Goal: Information Seeking & Learning: Learn about a topic

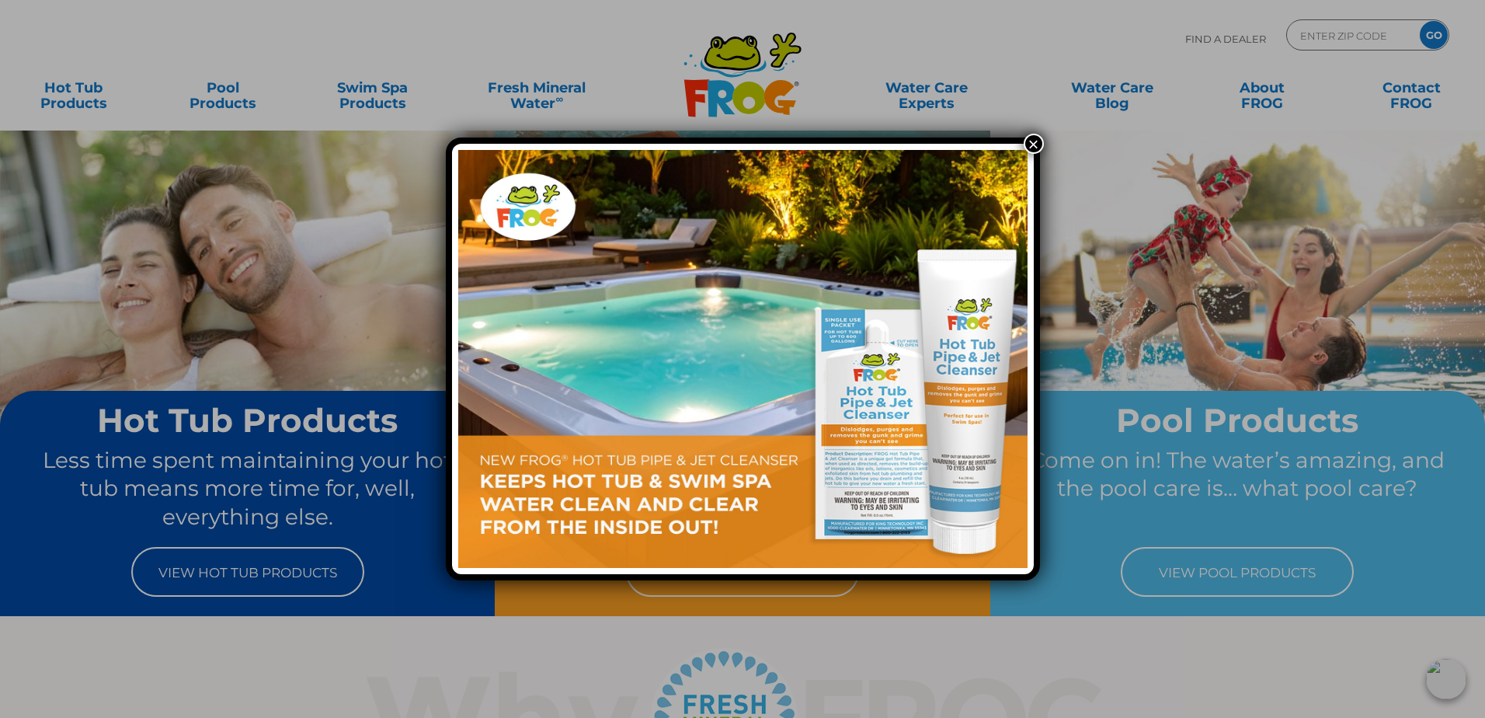
click at [1036, 144] on button "×" at bounding box center [1034, 144] width 20 height 20
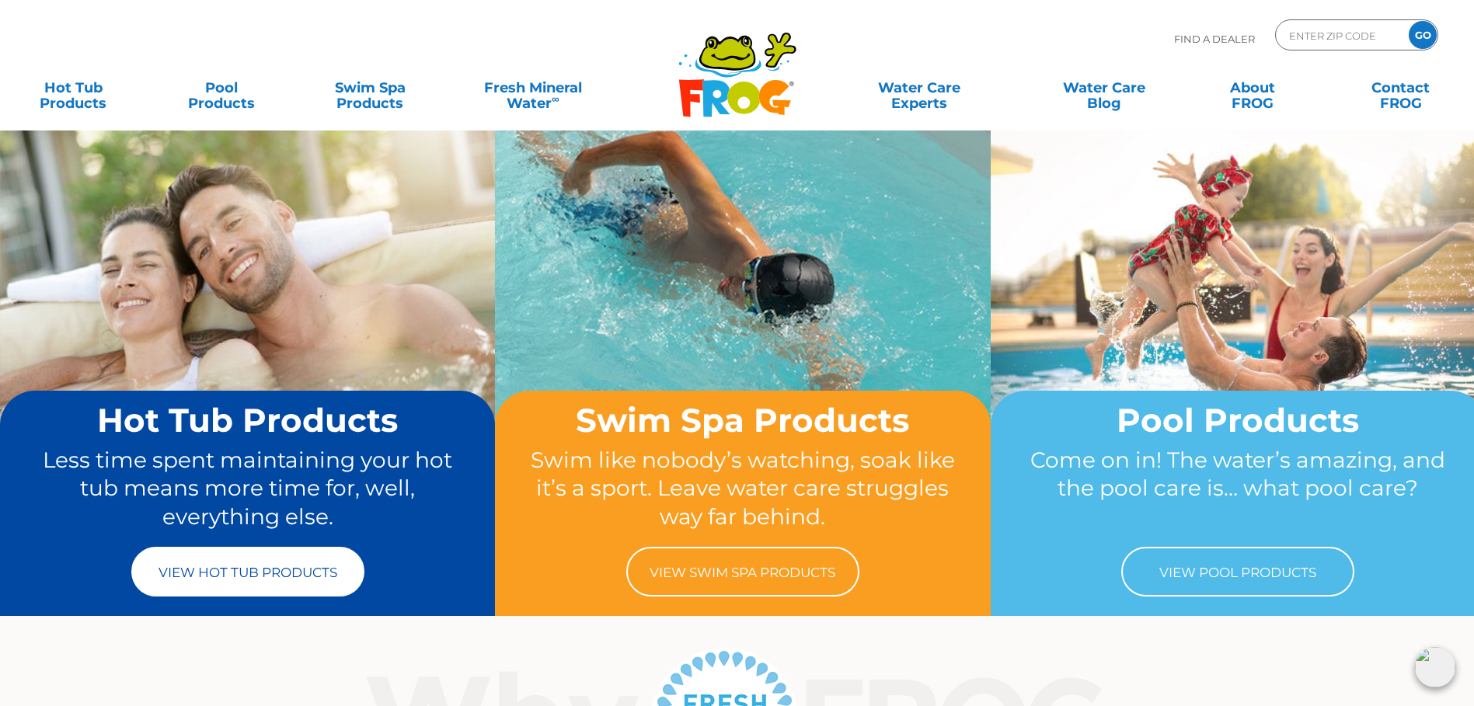
click at [249, 571] on link "View Hot Tub Products" at bounding box center [247, 572] width 233 height 50
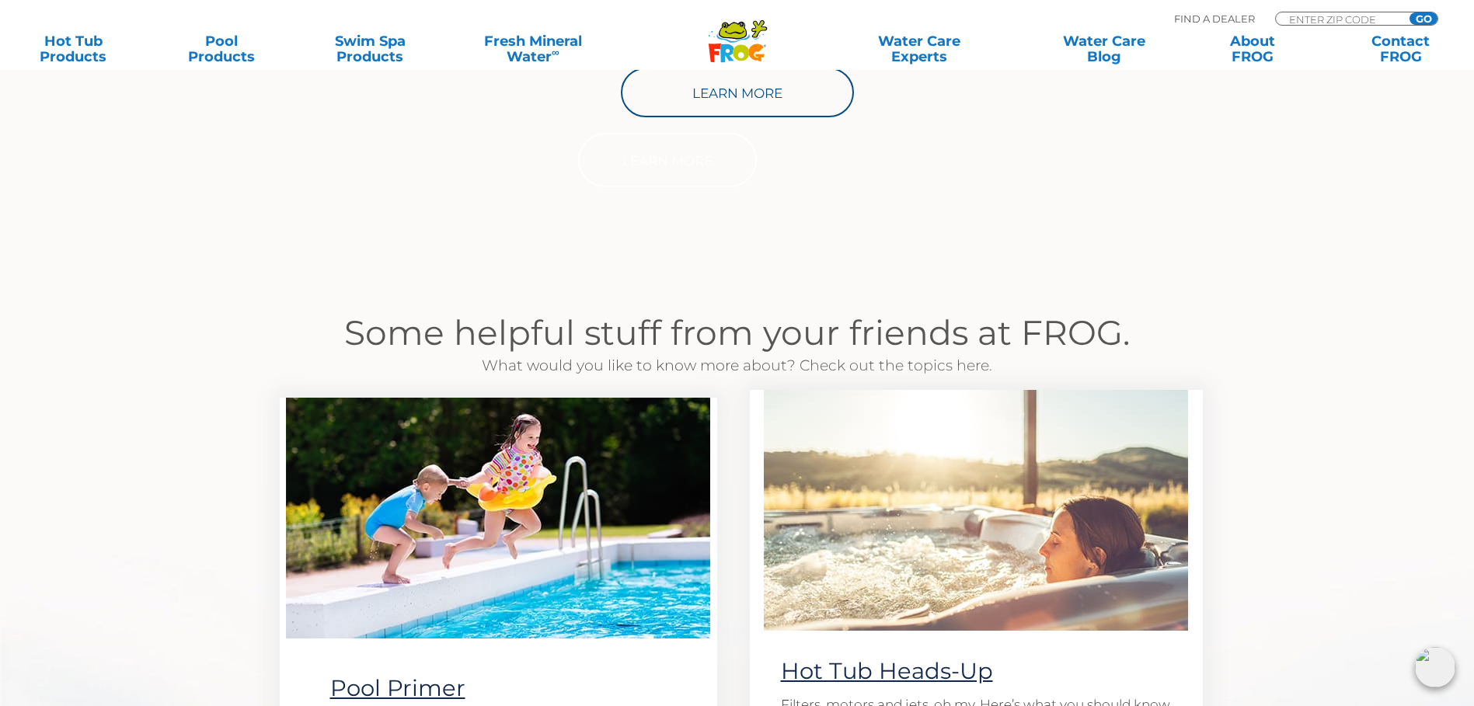
scroll to position [1165, 0]
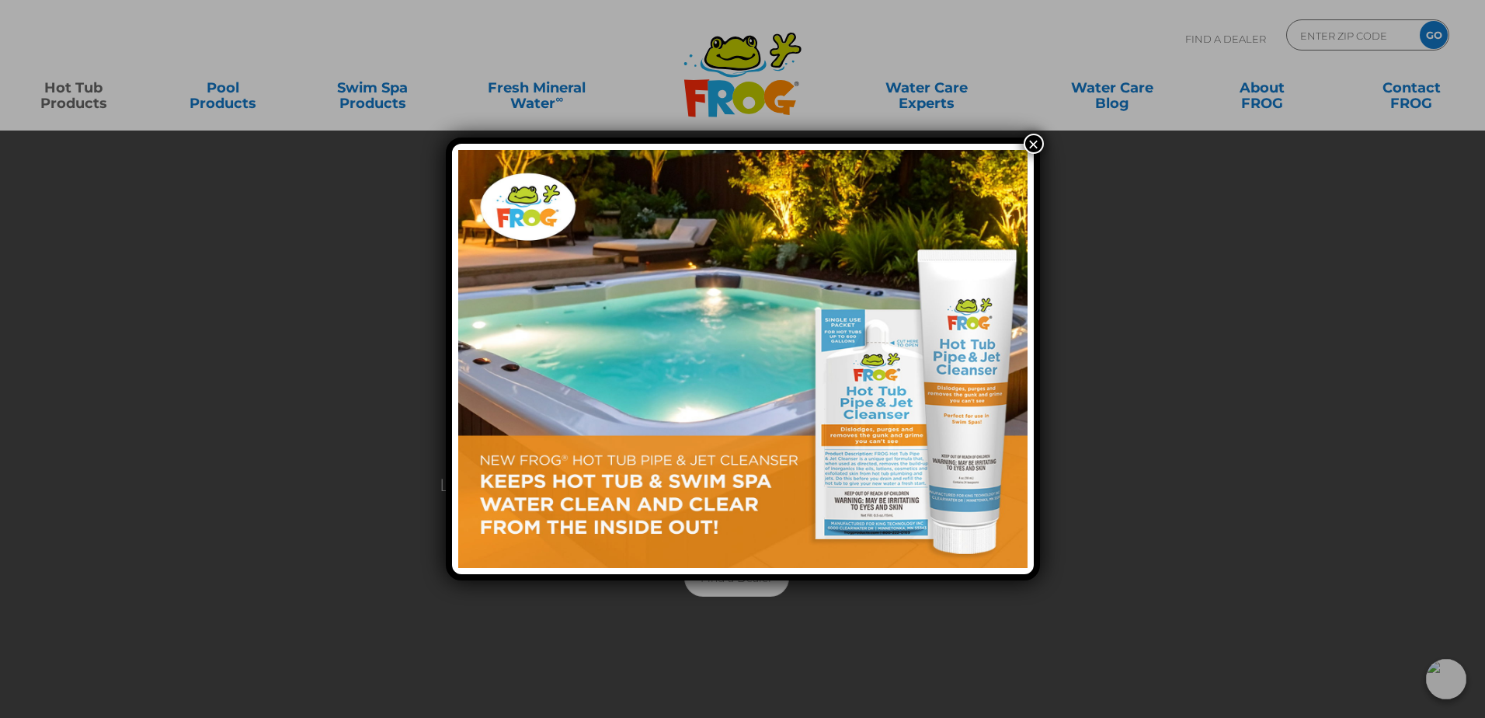
click at [1032, 149] on button "×" at bounding box center [1034, 144] width 20 height 20
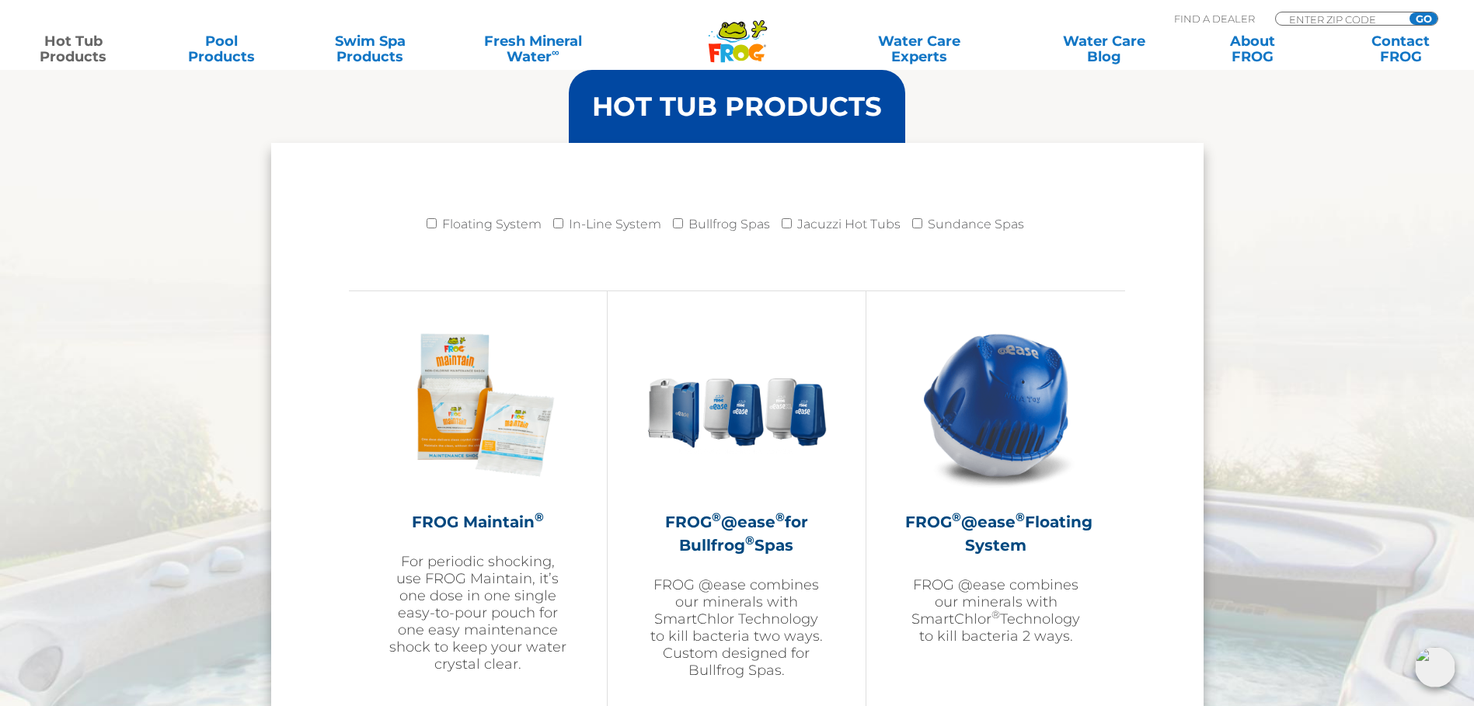
scroll to position [1672, 0]
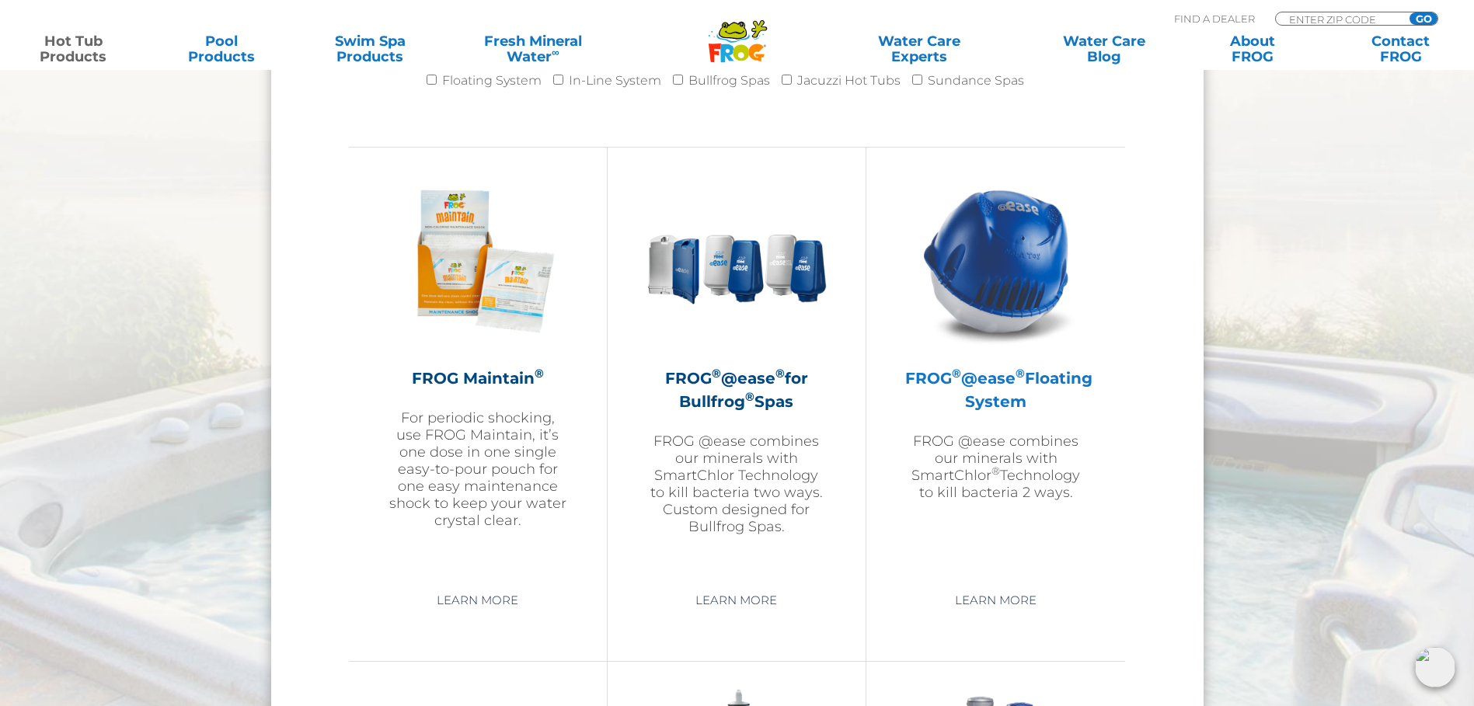
click at [1025, 396] on h2 "FROG ® @ease ® Floating System" at bounding box center [995, 390] width 181 height 47
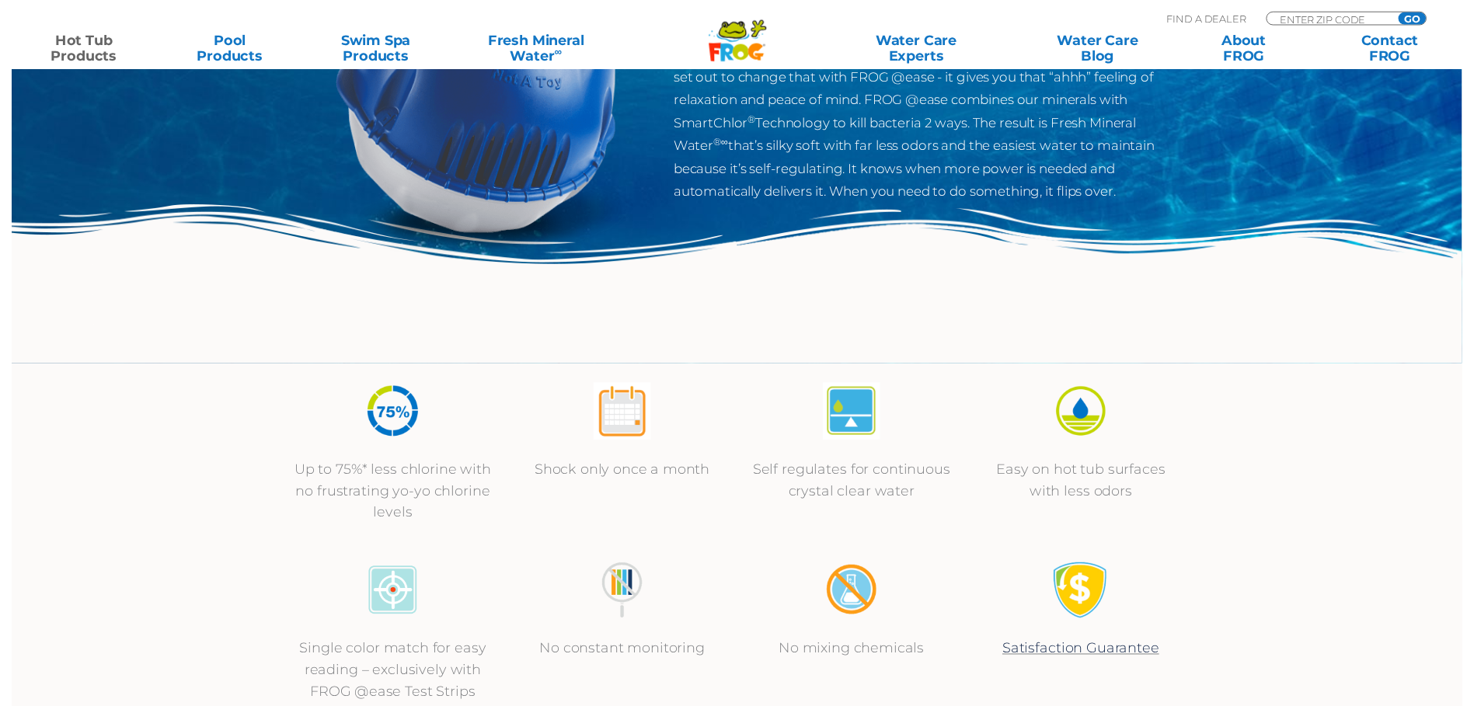
scroll to position [311, 0]
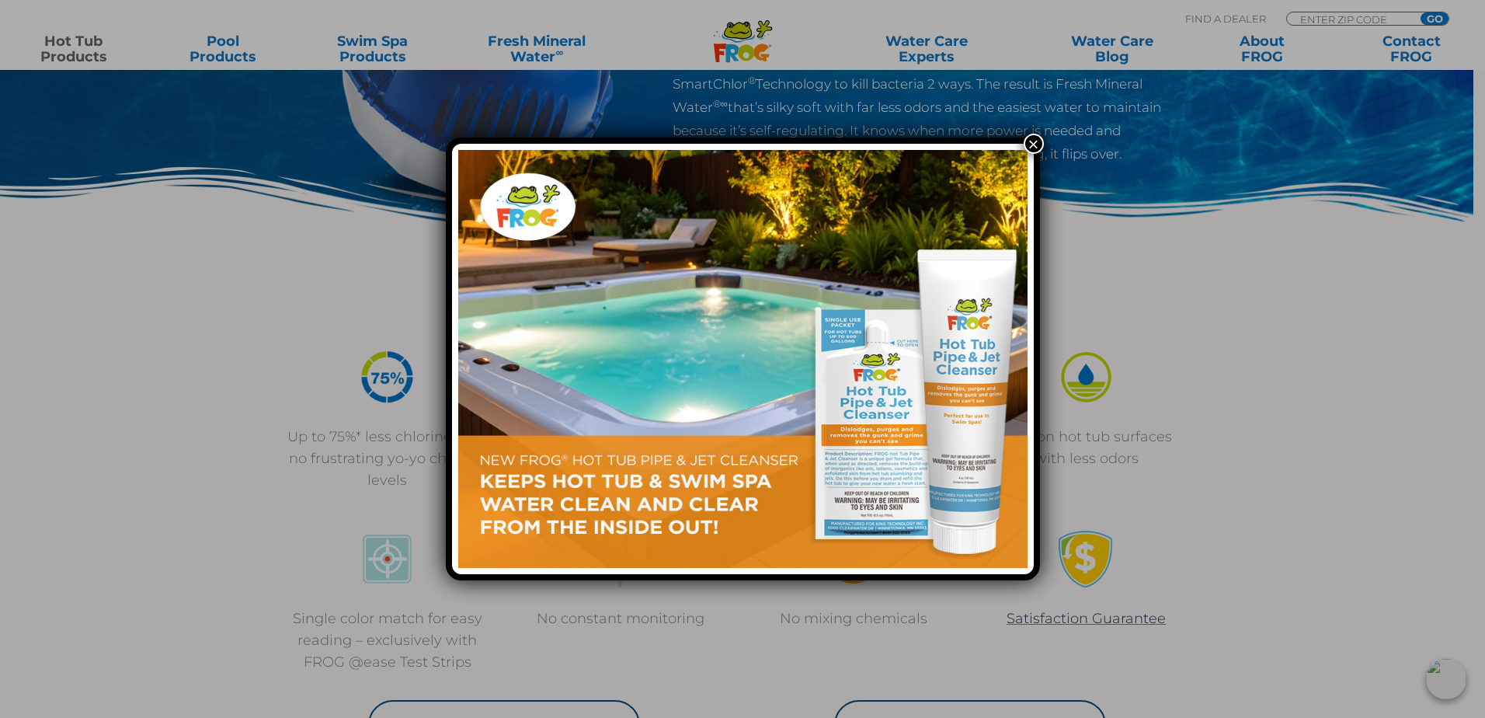
click at [1035, 144] on button "×" at bounding box center [1034, 144] width 20 height 20
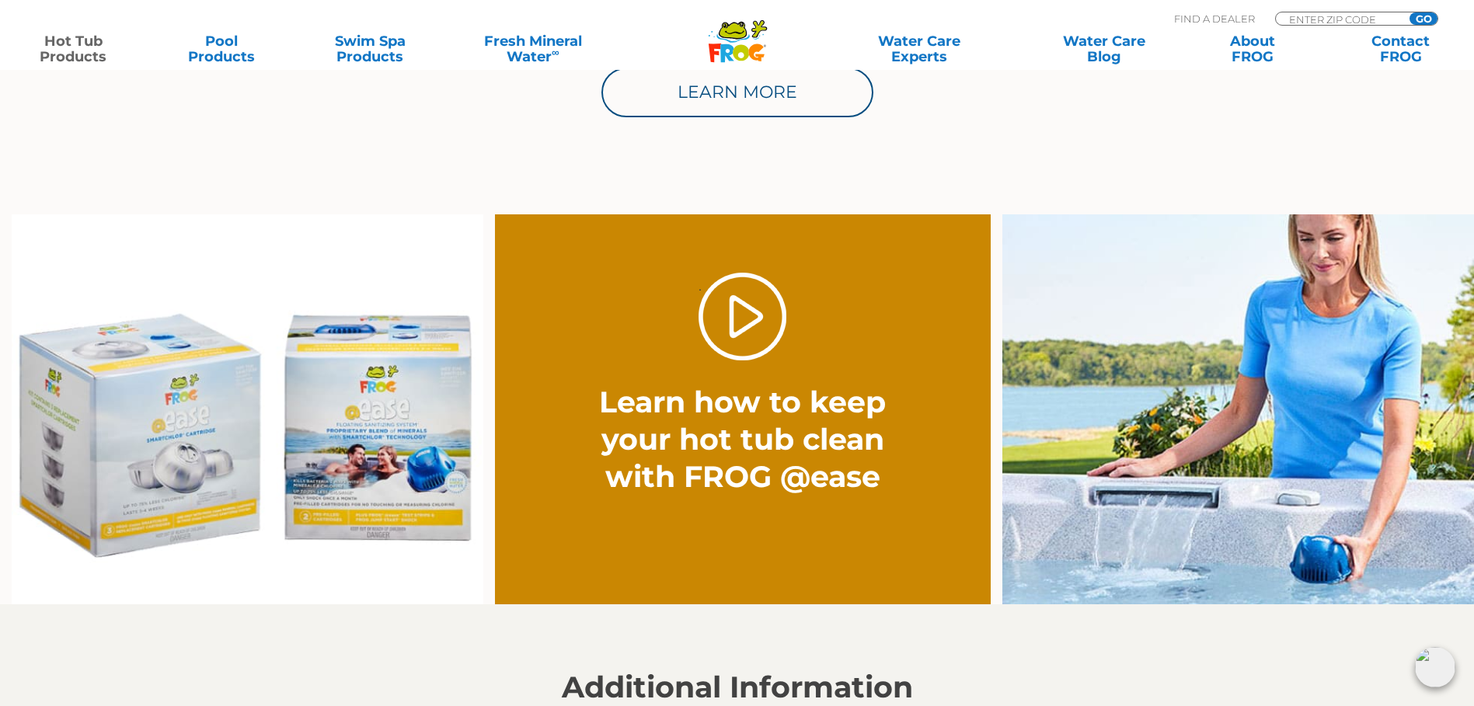
scroll to position [1088, 0]
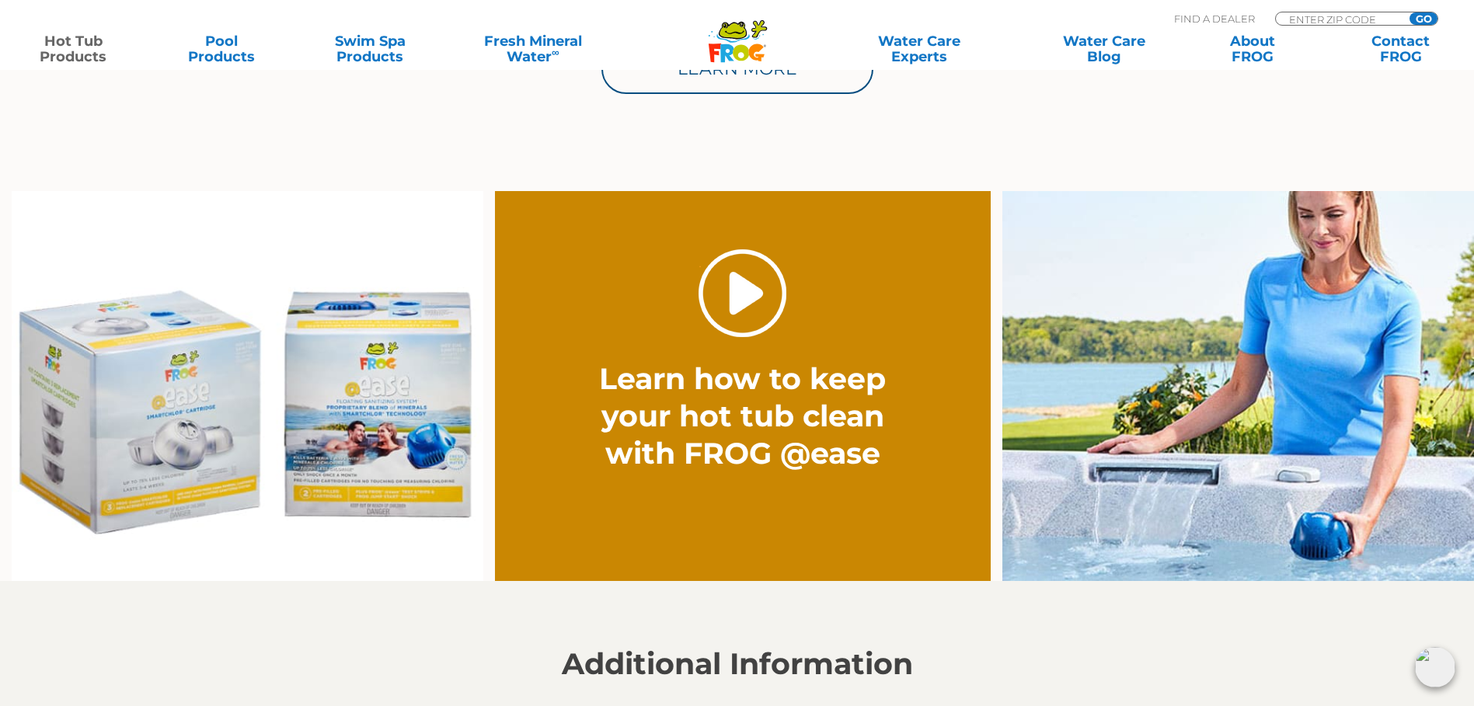
click at [735, 292] on link "." at bounding box center [742, 293] width 88 height 88
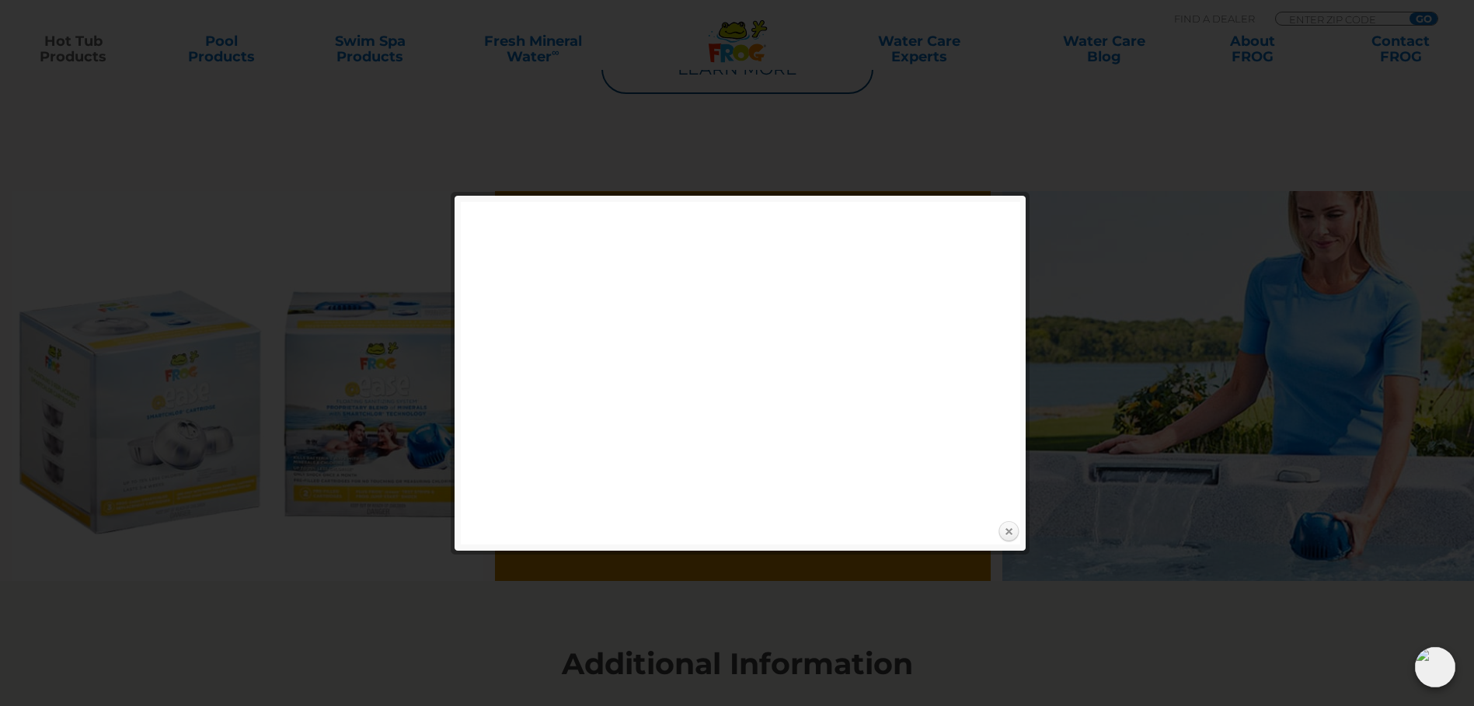
click at [1006, 533] on link "Close" at bounding box center [1008, 531] width 23 height 23
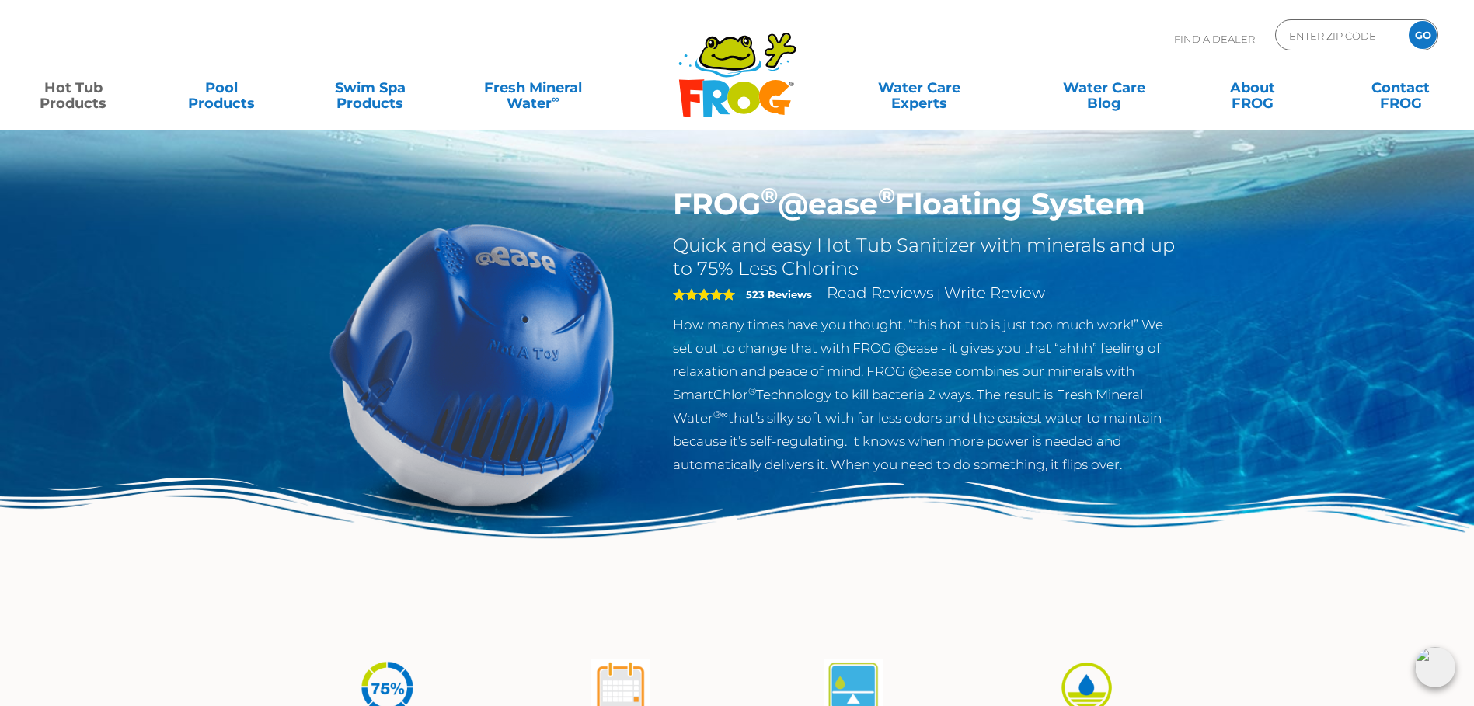
drag, startPoint x: 679, startPoint y: 202, endPoint x: 1172, endPoint y: 193, distance: 493.4
click at [1172, 193] on h1 "FROG ® @ease ® Floating System" at bounding box center [926, 204] width 507 height 36
drag, startPoint x: 1172, startPoint y: 193, endPoint x: 1063, endPoint y: 200, distance: 109.7
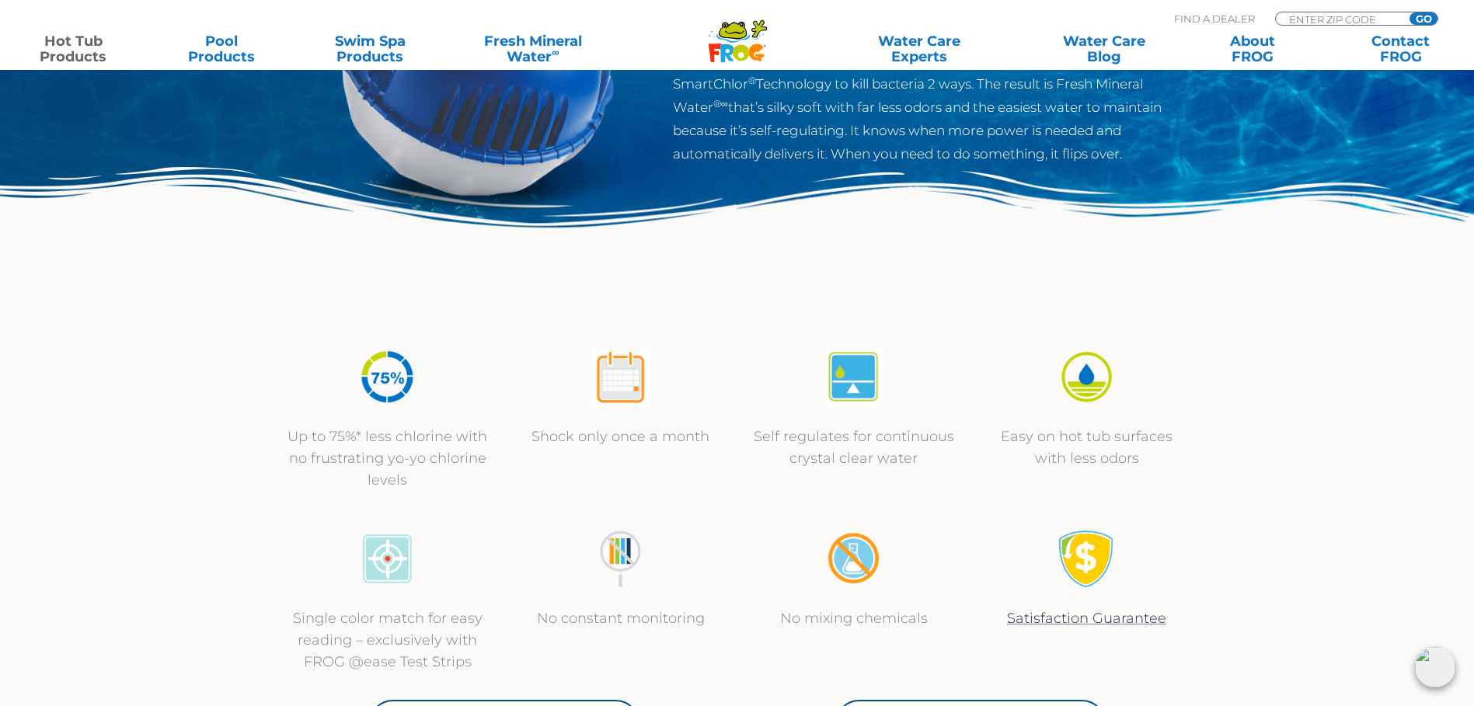
scroll to position [388, 0]
